Goal: Task Accomplishment & Management: Manage account settings

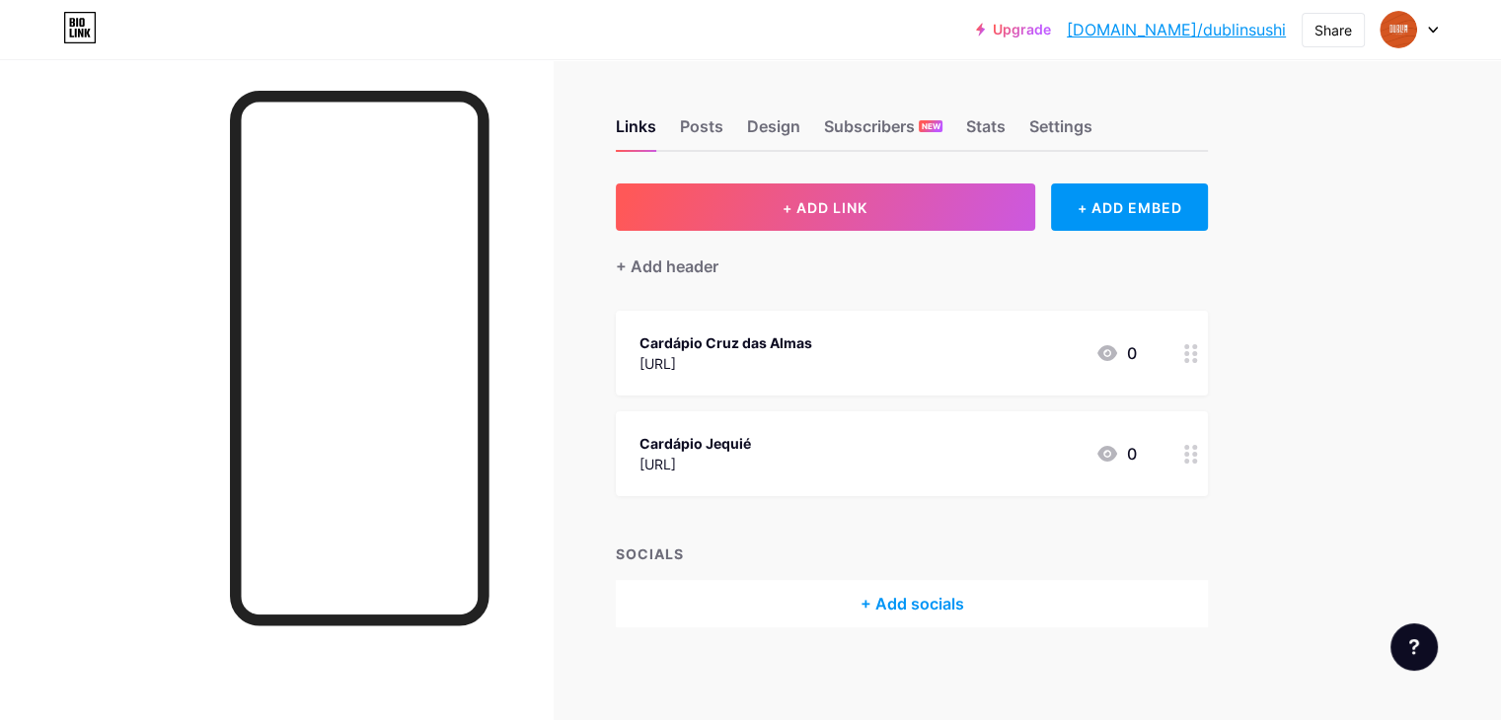
click at [751, 443] on div "Cardápio Jequié" at bounding box center [695, 443] width 112 height 21
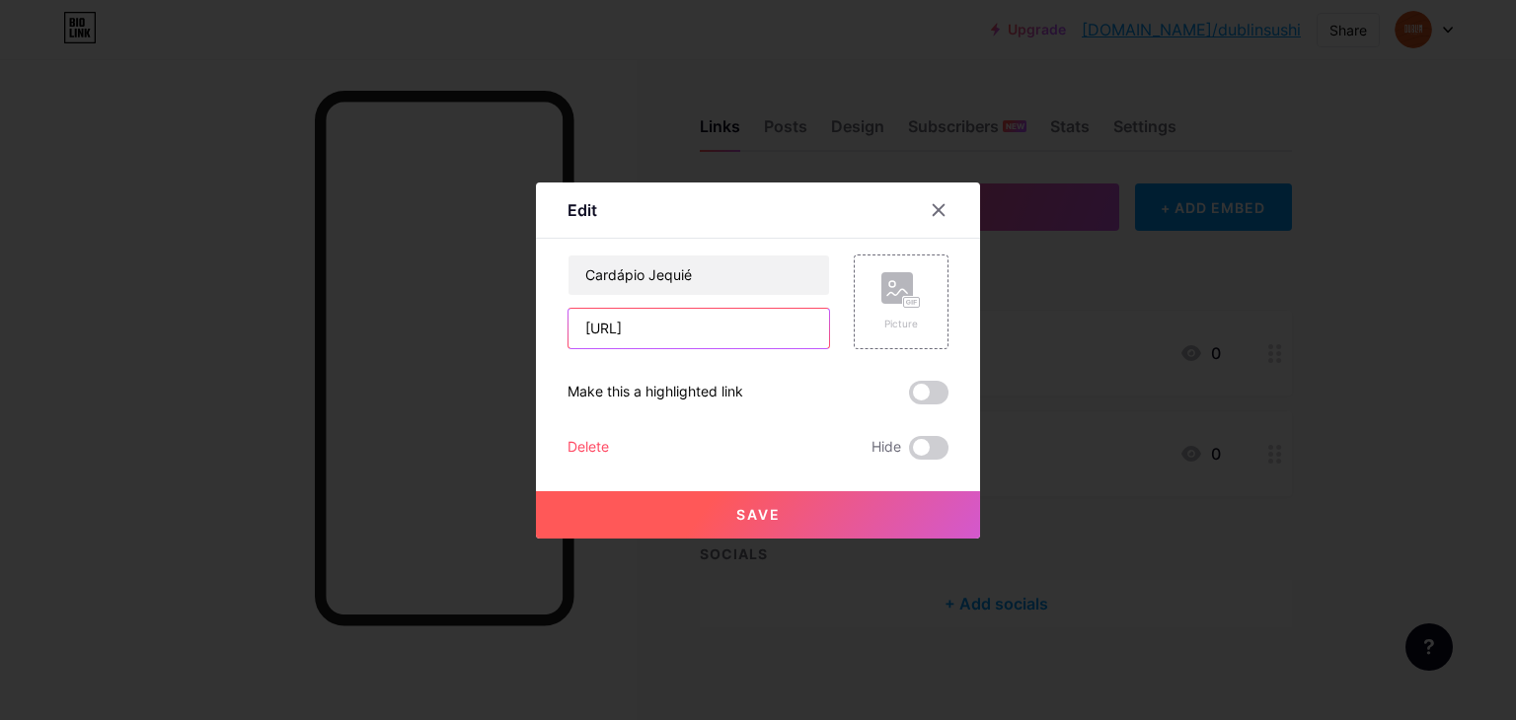
click at [768, 309] on input "[URL]" at bounding box center [698, 328] width 261 height 39
click at [931, 202] on icon at bounding box center [939, 210] width 16 height 16
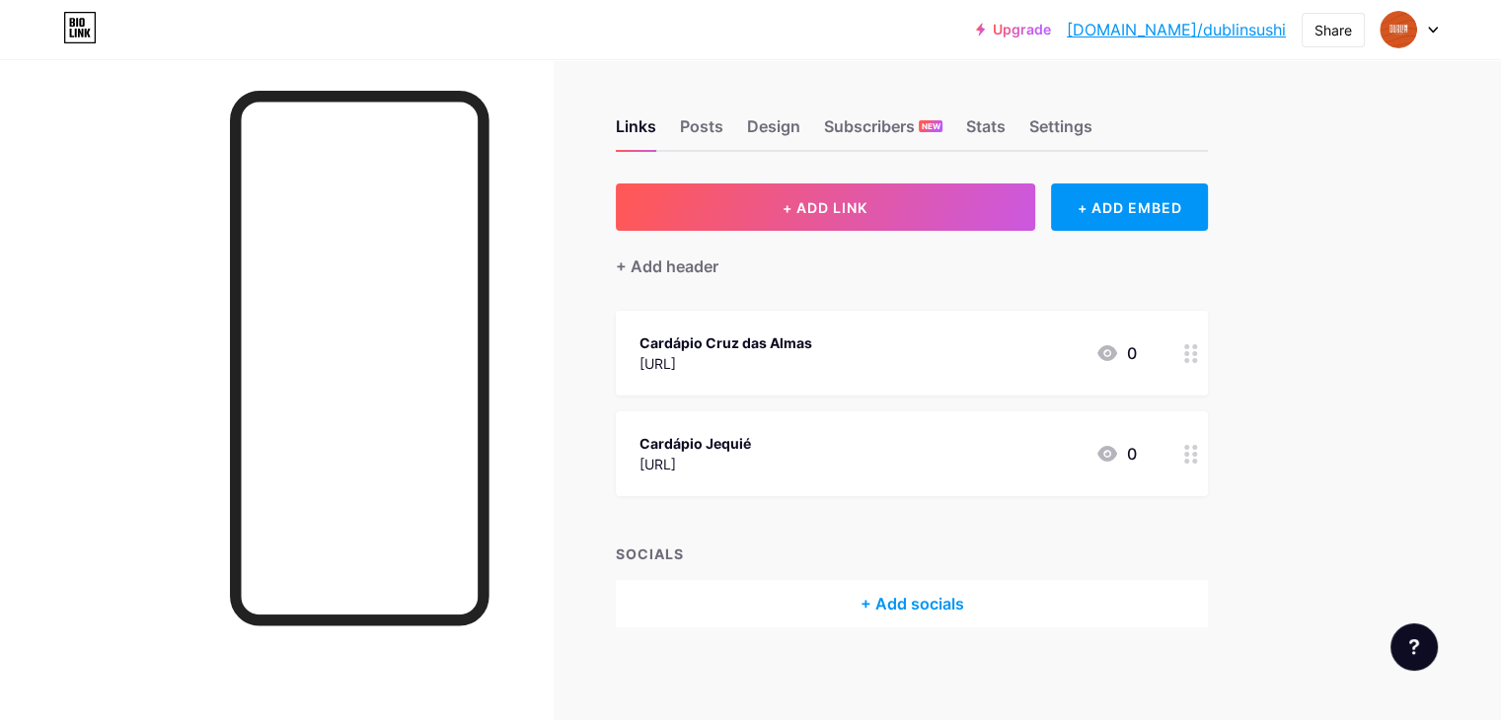
click at [812, 369] on div "[URL]" at bounding box center [725, 363] width 173 height 21
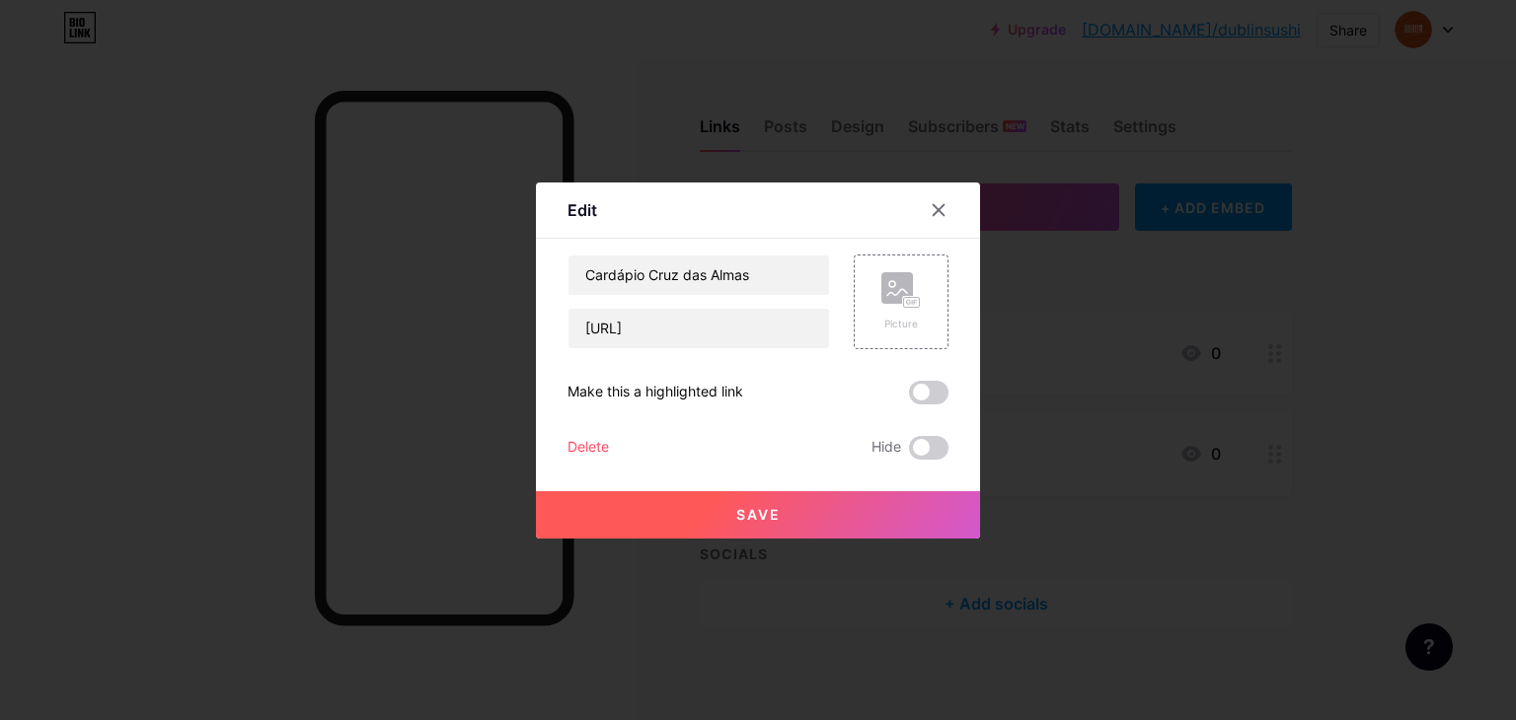
click at [996, 369] on div at bounding box center [758, 360] width 1516 height 720
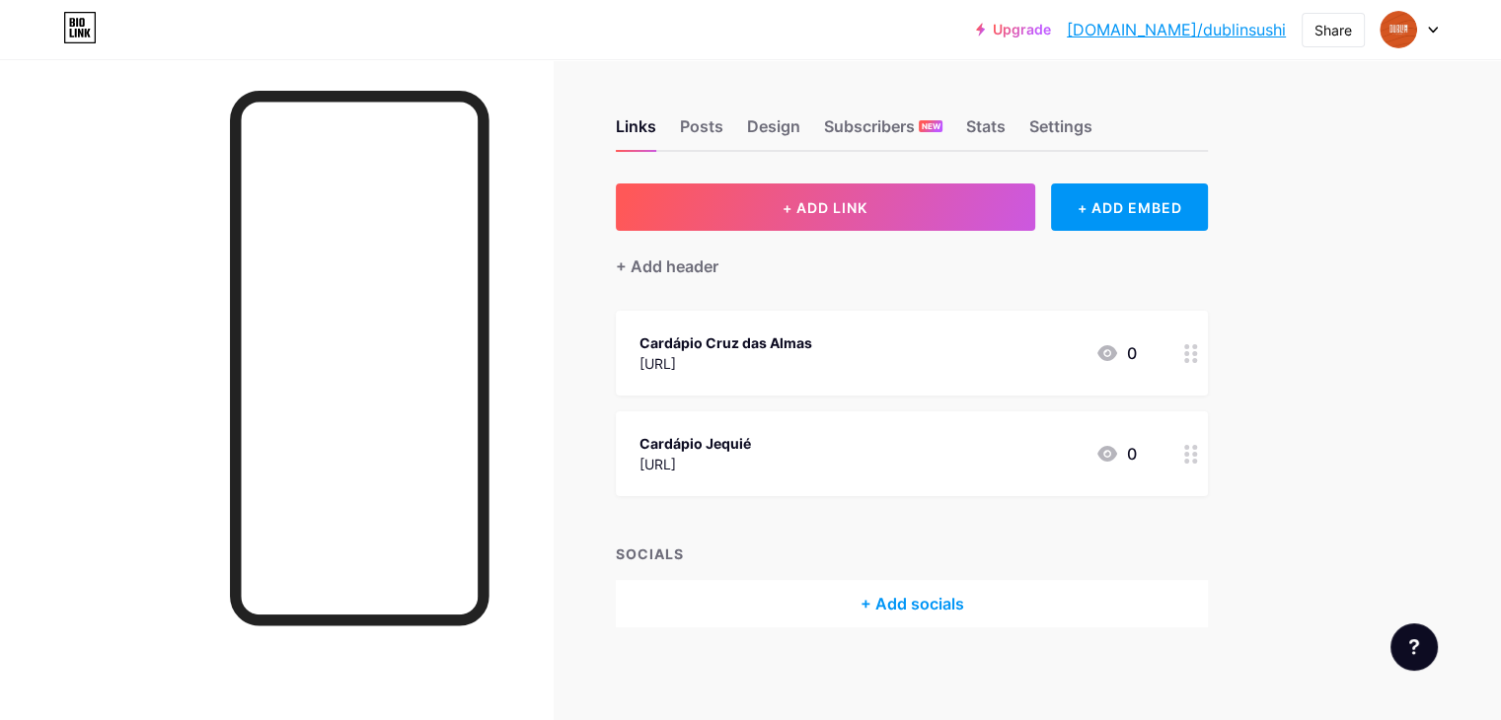
click at [1002, 378] on div "Cardápio Cruz das Almas https://pedido.anota.ai/loja/dublin-sushi-1 0" at bounding box center [912, 353] width 592 height 85
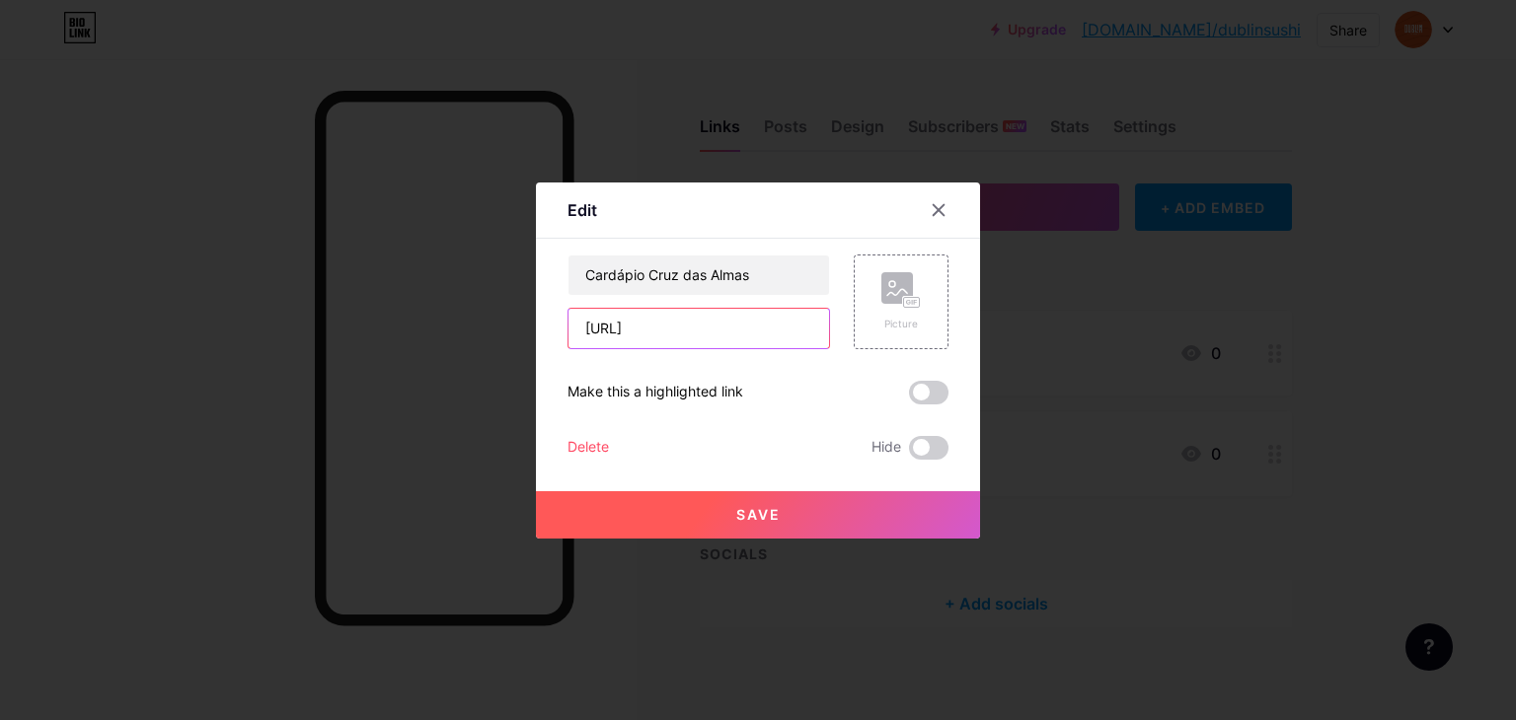
click at [749, 345] on input "[URL]" at bounding box center [698, 328] width 261 height 39
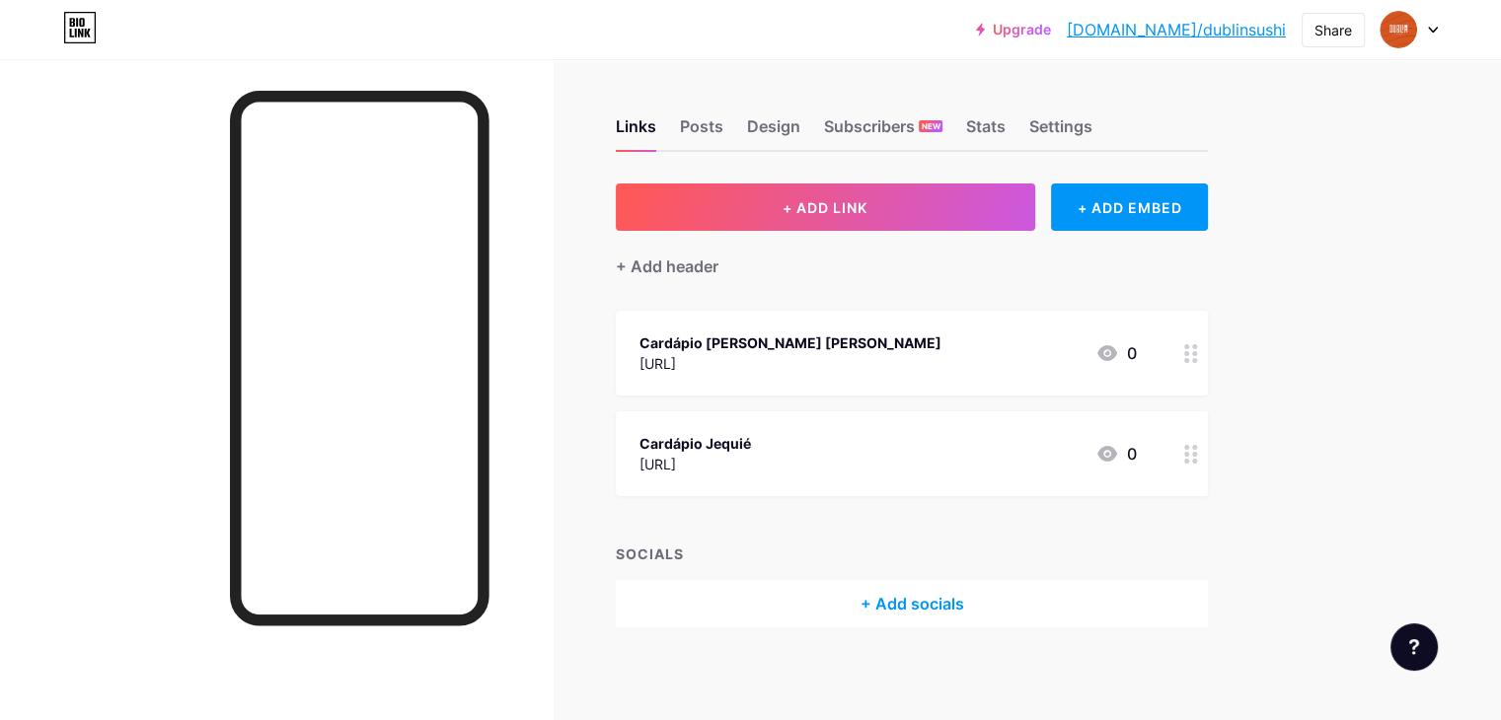
click at [1445, 264] on div "Upgrade [DOMAIN_NAME]/[GEOGRAPHIC_DATA]... [DOMAIN_NAME]/dublinsushi Share Swit…" at bounding box center [750, 363] width 1501 height 726
click at [954, 67] on div "Links Posts Design Subscribers NEW Stats Settings + ADD LINK + ADD EMBED + Add …" at bounding box center [645, 392] width 1291 height 667
